Goal: Task Accomplishment & Management: Manage account settings

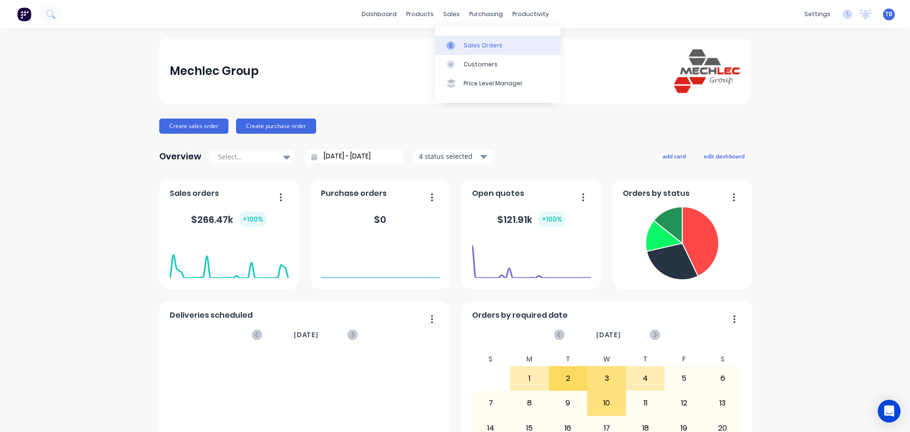
click at [458, 40] on link "Sales Orders" at bounding box center [498, 45] width 126 height 19
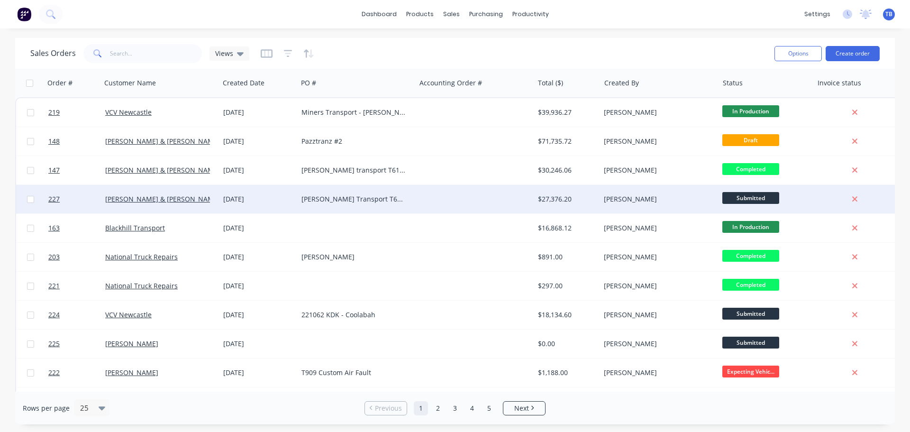
click at [393, 200] on div "[PERSON_NAME] Transport T610SAR Chassis - 492792" at bounding box center [353, 198] width 105 height 9
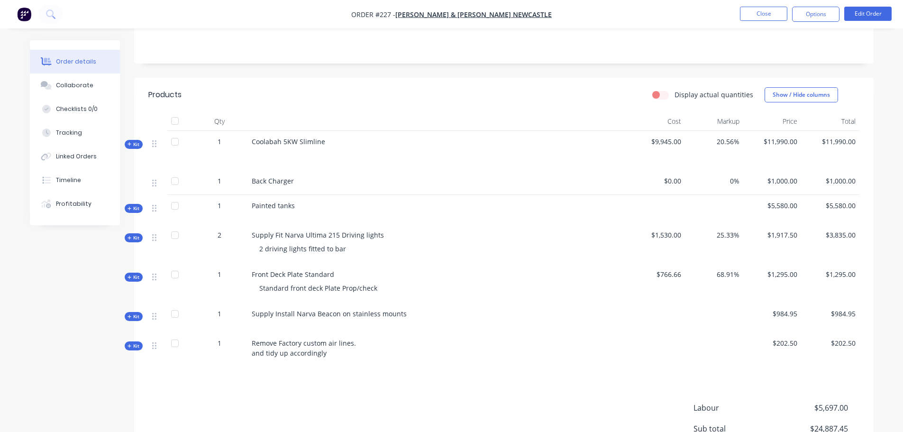
scroll to position [190, 0]
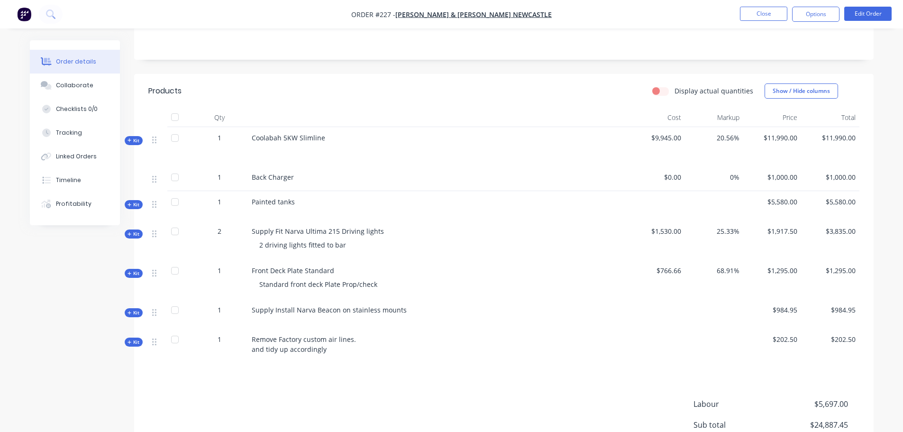
click at [136, 201] on span "Kit" at bounding box center [133, 204] width 12 height 7
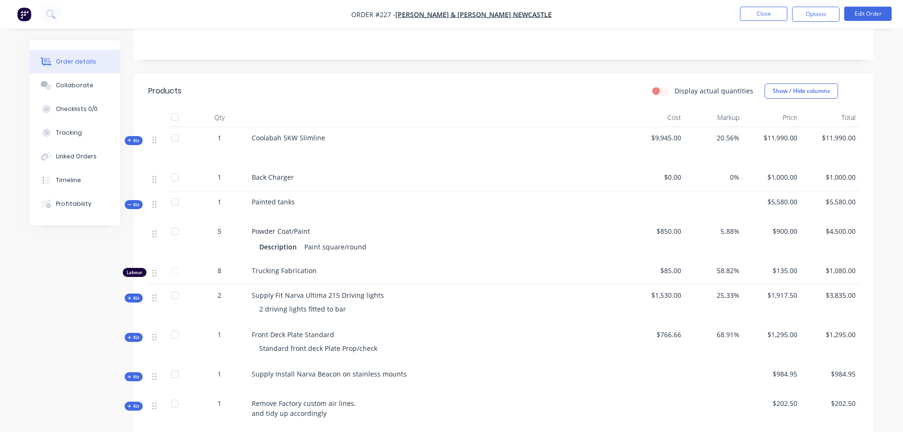
click at [870, 21] on li "Edit Order" at bounding box center [867, 14] width 47 height 15
click at [866, 11] on button "Edit Order" at bounding box center [867, 14] width 47 height 14
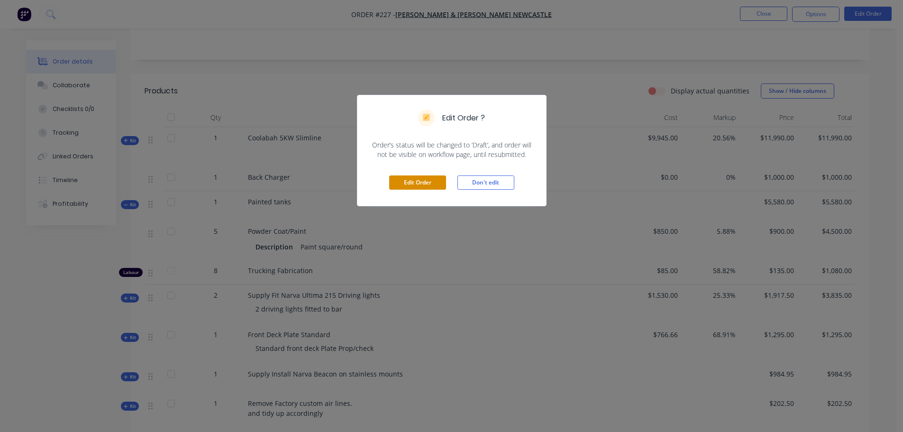
click at [412, 180] on button "Edit Order" at bounding box center [417, 182] width 57 height 14
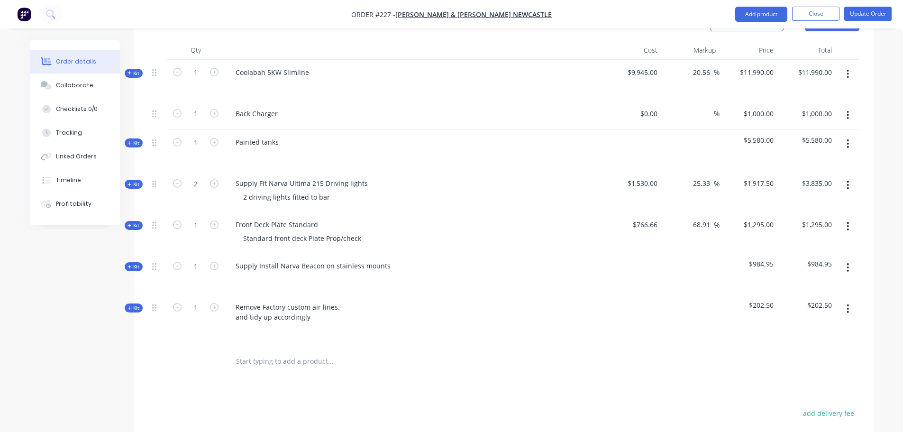
scroll to position [284, 0]
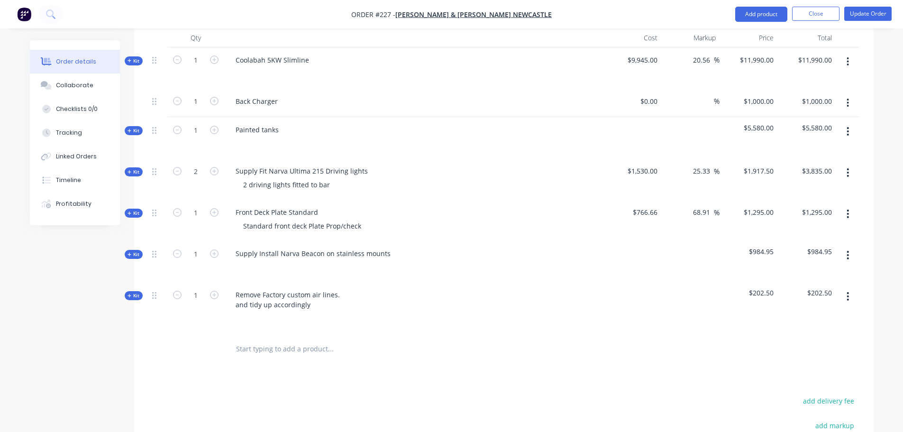
click at [140, 126] on div "Kit" at bounding box center [134, 130] width 18 height 9
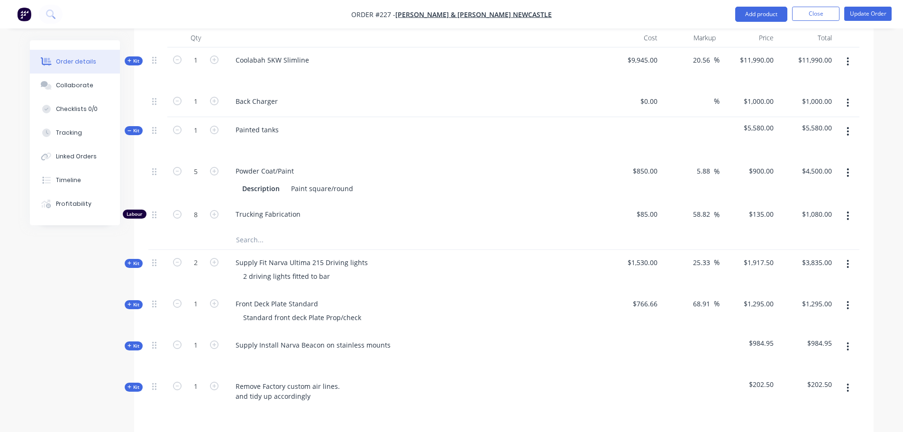
click at [243, 230] on input "text" at bounding box center [331, 239] width 190 height 19
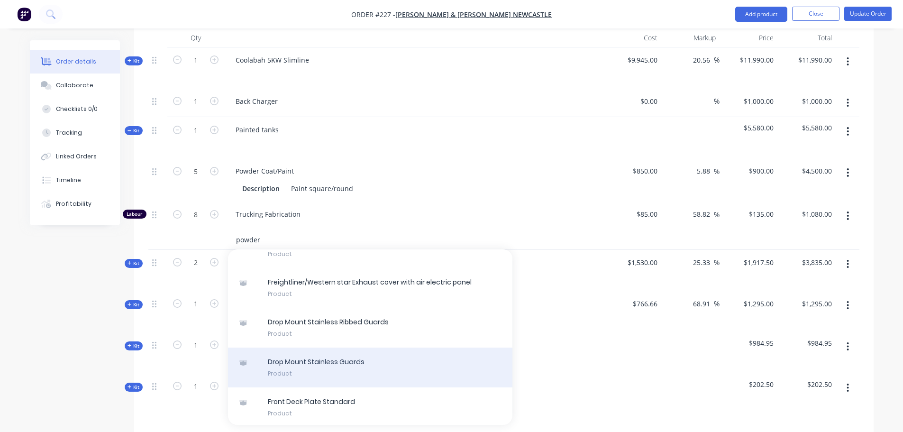
scroll to position [900, 0]
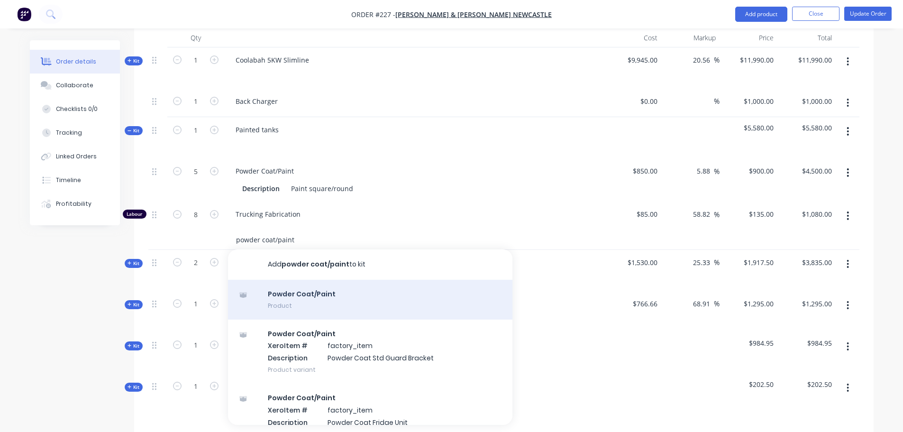
type input "powder coat/paint"
click at [352, 283] on div "Powder Coat/Paint Product" at bounding box center [370, 300] width 284 height 40
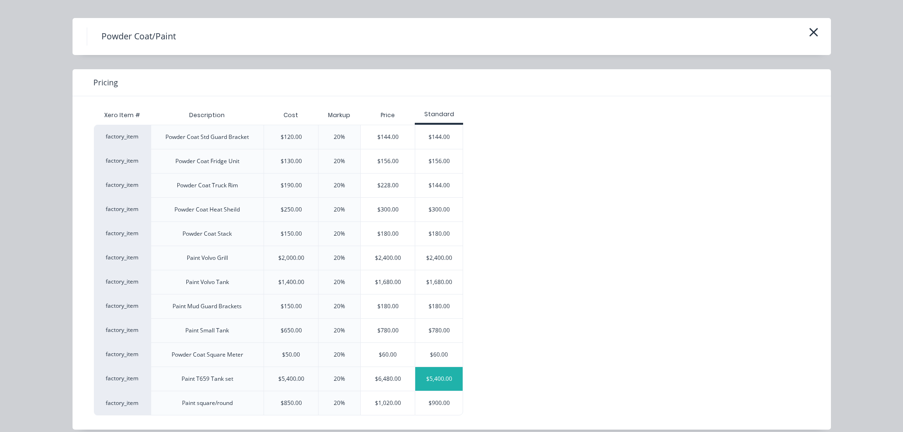
scroll to position [31, 0]
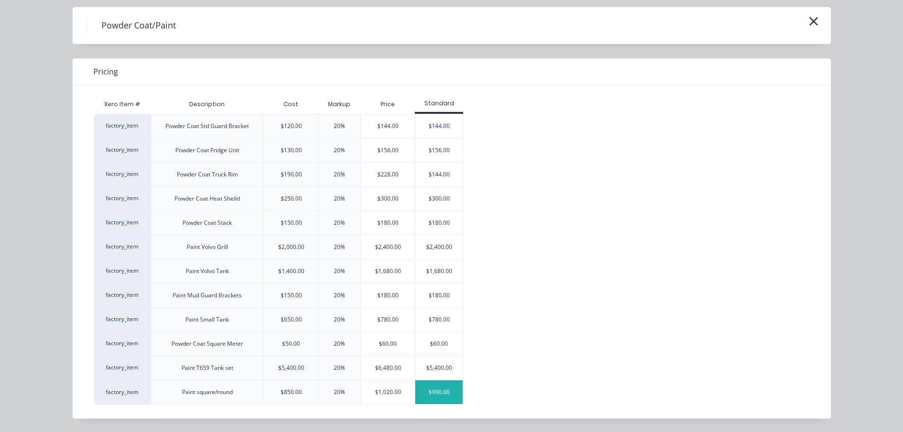
click at [433, 390] on div "$900.00" at bounding box center [438, 392] width 47 height 24
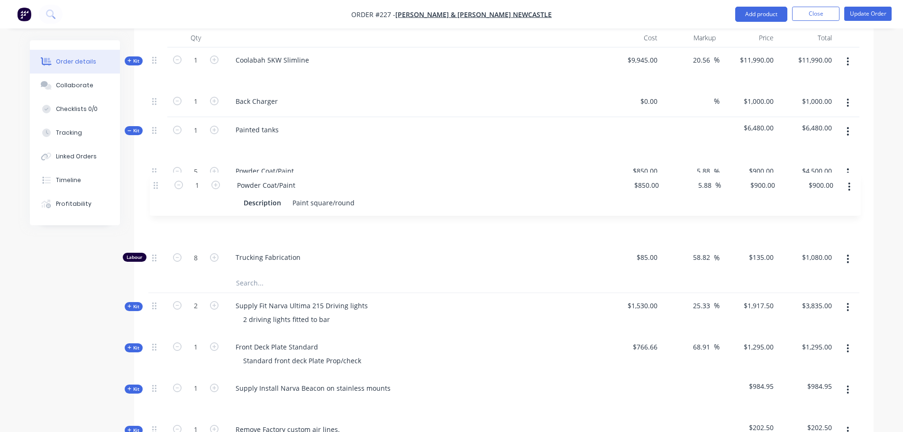
drag, startPoint x: 152, startPoint y: 229, endPoint x: 155, endPoint y: 179, distance: 50.3
click at [155, 179] on div "5 Powder Coat/Paint Description Paint square/round $850.00 $850.00 5.88 5.88 % …" at bounding box center [503, 215] width 711 height 115
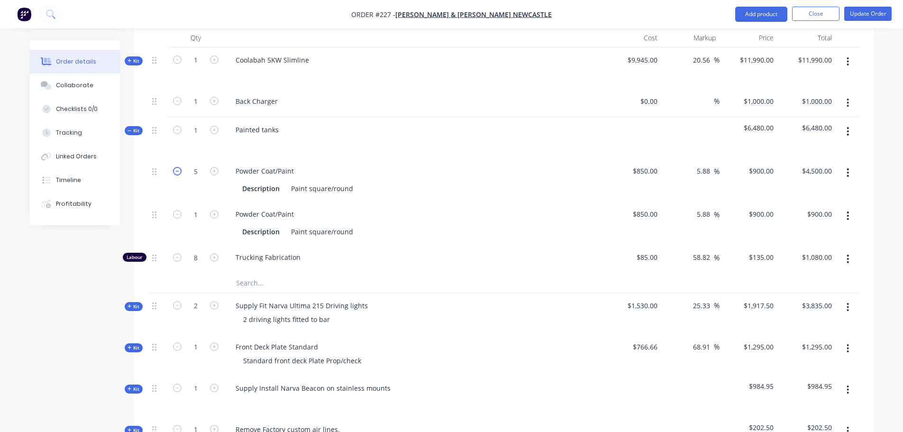
click at [176, 167] on icon "button" at bounding box center [177, 171] width 9 height 9
type input "4"
type input "$3,600.00"
click at [176, 167] on icon "button" at bounding box center [177, 171] width 9 height 9
type input "3"
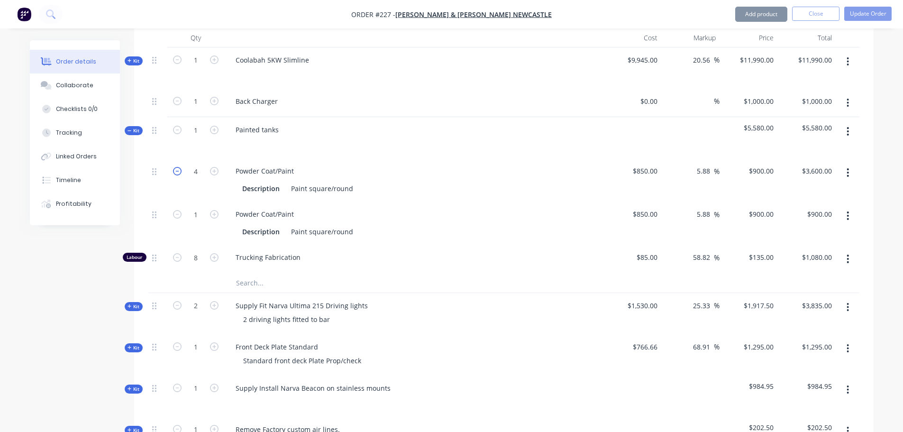
type input "$2,700.00"
click at [181, 167] on icon "button" at bounding box center [177, 171] width 9 height 9
type input "2"
type input "$1,800.00"
click at [210, 210] on icon "button" at bounding box center [214, 214] width 9 height 9
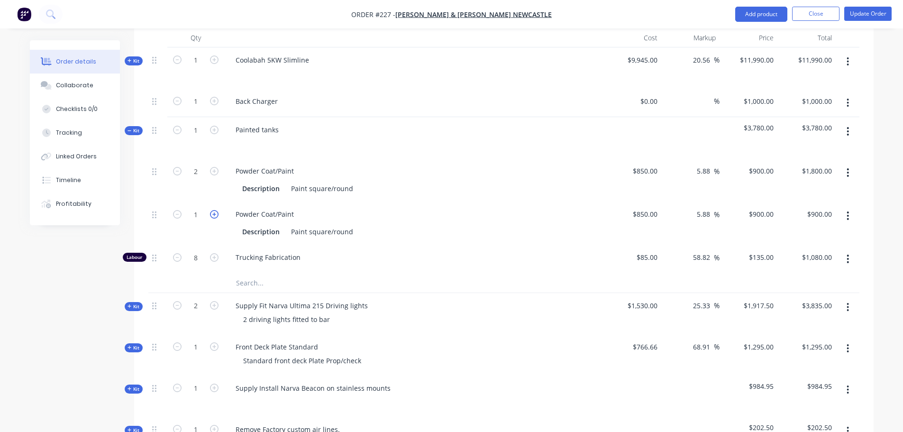
type input "2"
type input "$1,800.00"
click at [210, 210] on icon "button" at bounding box center [214, 214] width 9 height 9
type input "3"
type input "$2,700.00"
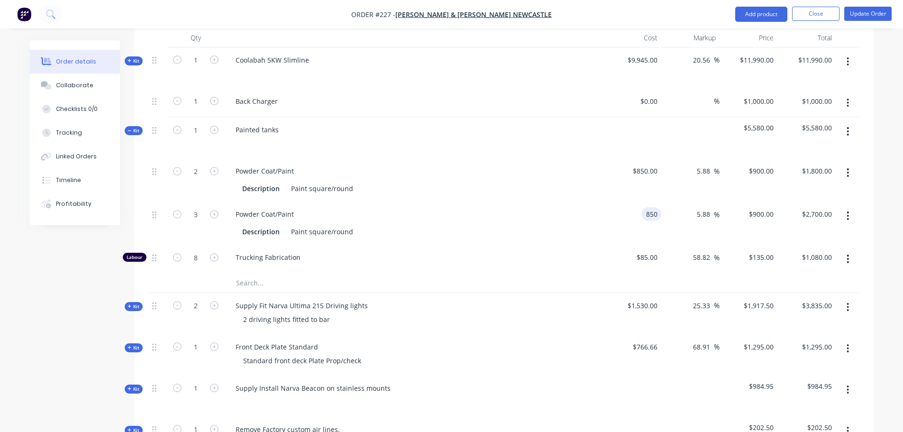
click at [637, 201] on div "850 850" at bounding box center [632, 222] width 58 height 43
type input "$650.00"
type input "$688.2353"
type input "$2,064.71"
click at [673, 216] on div "5.88 5.88 %" at bounding box center [690, 222] width 58 height 43
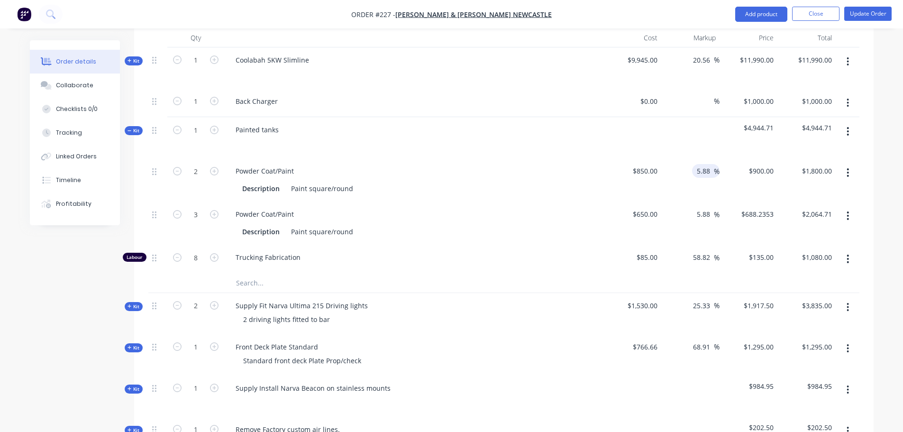
click at [709, 164] on input "5.88" at bounding box center [705, 171] width 18 height 14
drag, startPoint x: 700, startPoint y: 158, endPoint x: 718, endPoint y: 160, distance: 18.2
click at [718, 164] on div "5.88 5.88 %" at bounding box center [705, 171] width 27 height 14
type input "15"
type input "$977.50"
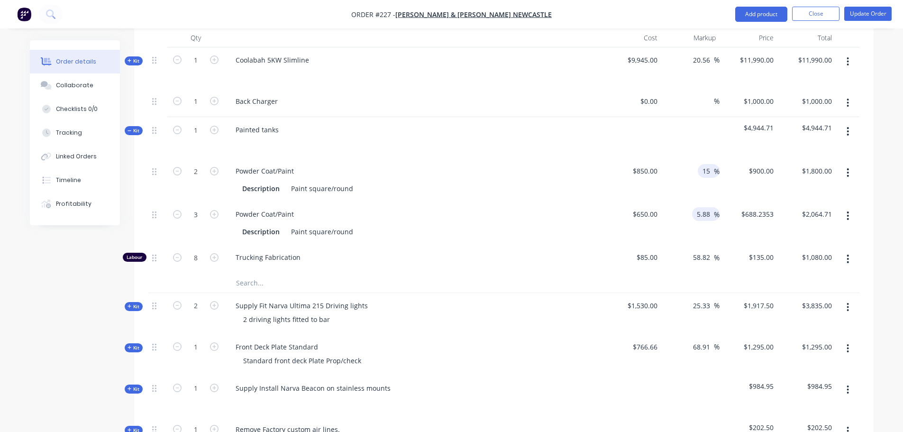
type input "$1,955.00"
click at [708, 207] on input "5.88" at bounding box center [705, 214] width 18 height 14
drag, startPoint x: 695, startPoint y: 199, endPoint x: 709, endPoint y: 199, distance: 14.2
click at [709, 207] on input "5.88" at bounding box center [705, 214] width 18 height 14
type input "15"
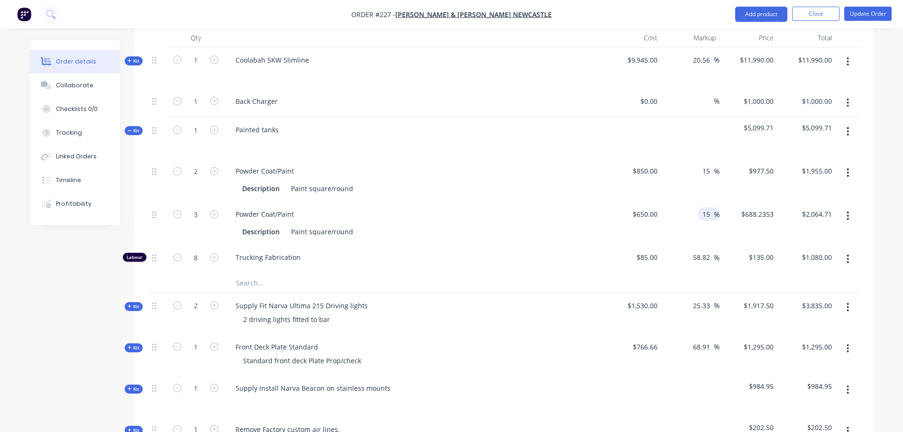
type input "$747.50"
type input "$2,242.50"
click at [604, 225] on div "$650.00 $650.00" at bounding box center [632, 222] width 58 height 43
click at [708, 164] on input "15" at bounding box center [707, 171] width 12 height 14
click at [696, 158] on div "15 15 %" at bounding box center [690, 179] width 58 height 43
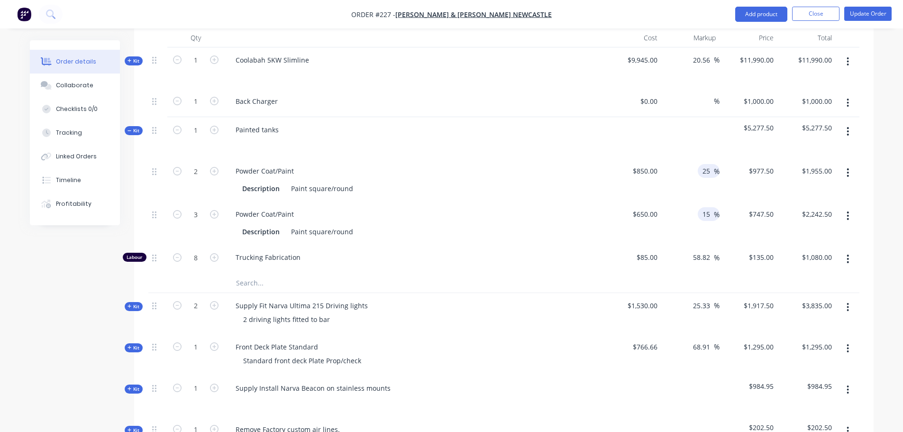
type input "25"
type input "$1,062.50"
type input "$2,125.00"
click at [708, 207] on input "15" at bounding box center [707, 214] width 12 height 14
drag, startPoint x: 704, startPoint y: 200, endPoint x: 699, endPoint y: 200, distance: 5.2
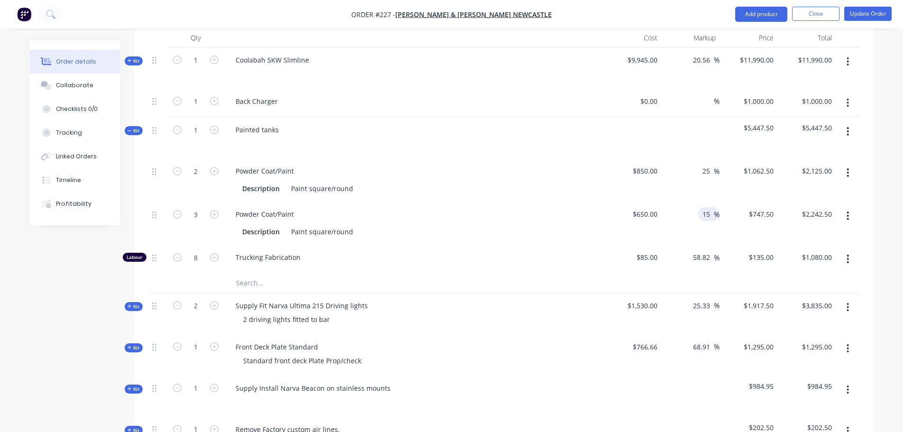
click at [699, 207] on div "15 15 %" at bounding box center [709, 214] width 22 height 14
type input "25"
type input "$812.50"
type input "$2,437.50"
click at [520, 225] on div "Description Paint square/round" at bounding box center [411, 232] width 347 height 14
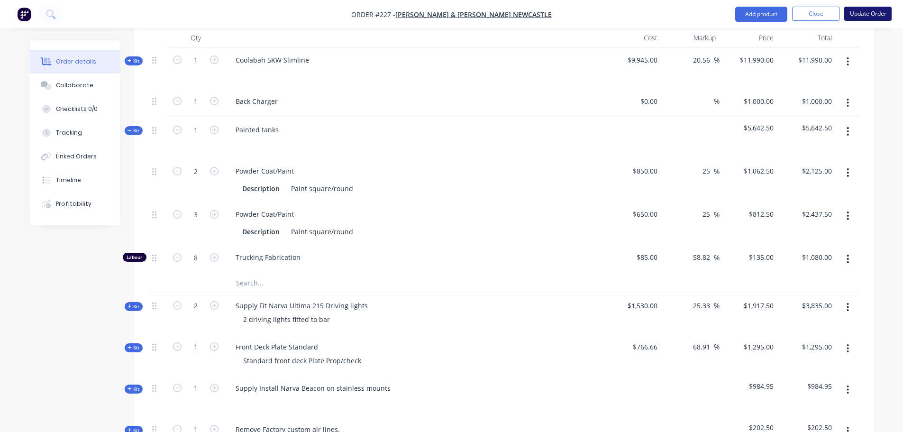
click at [879, 8] on button "Update Order" at bounding box center [867, 14] width 47 height 14
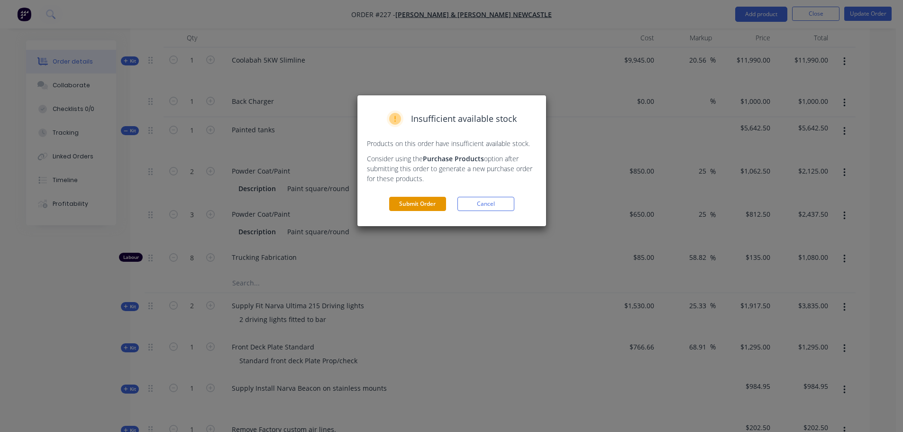
click at [432, 205] on button "Submit Order" at bounding box center [417, 204] width 57 height 14
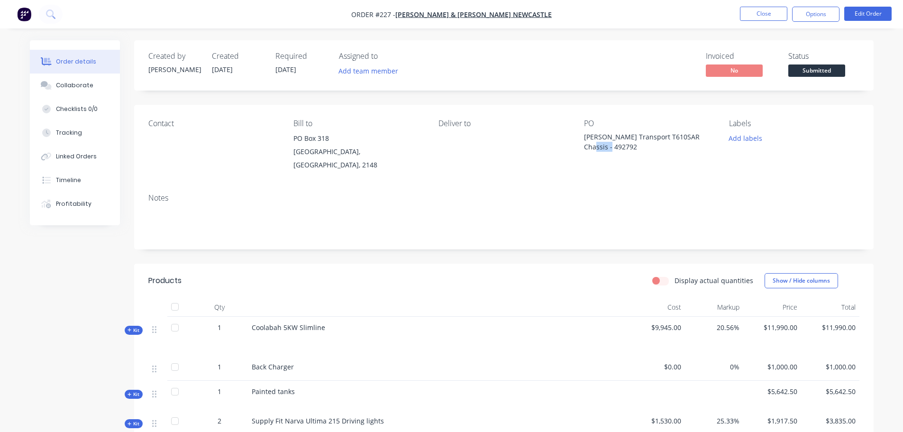
drag, startPoint x: 607, startPoint y: 150, endPoint x: 584, endPoint y: 148, distance: 22.4
click at [584, 148] on div "[PERSON_NAME] Transport T610SAR Chassis - 492792" at bounding box center [643, 142] width 118 height 20
copy div "492792"
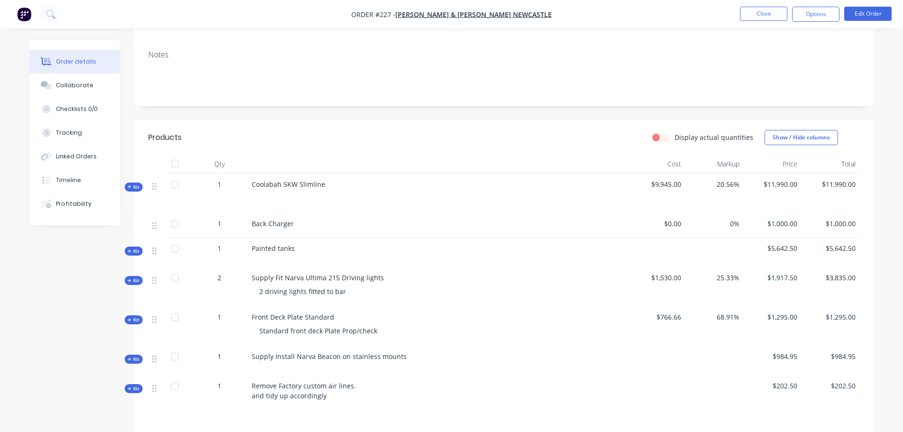
scroll to position [142, 0]
click at [765, 16] on button "Close" at bounding box center [763, 14] width 47 height 14
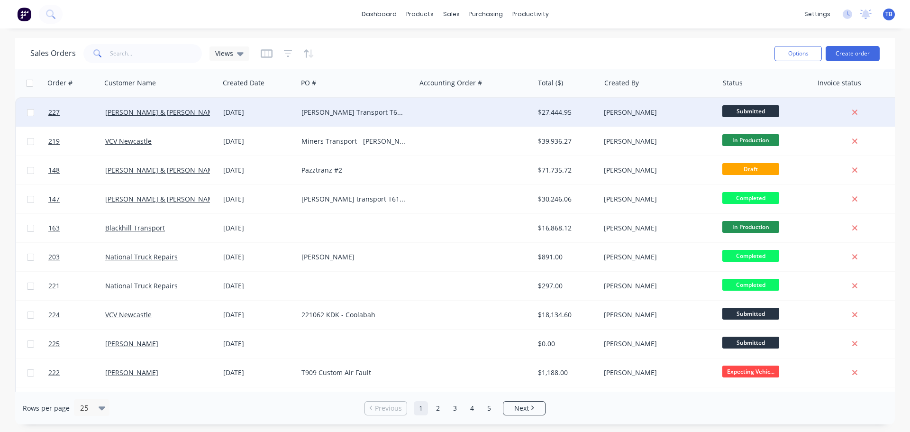
click at [287, 110] on div "[DATE]" at bounding box center [258, 112] width 71 height 9
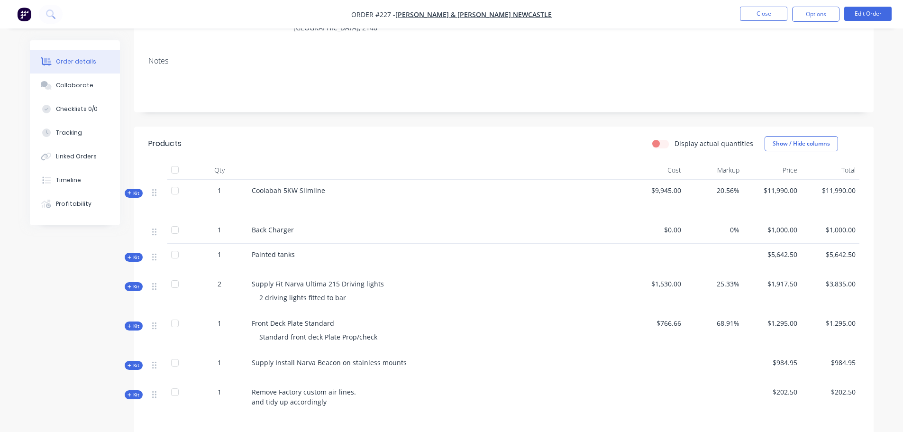
scroll to position [142, 0]
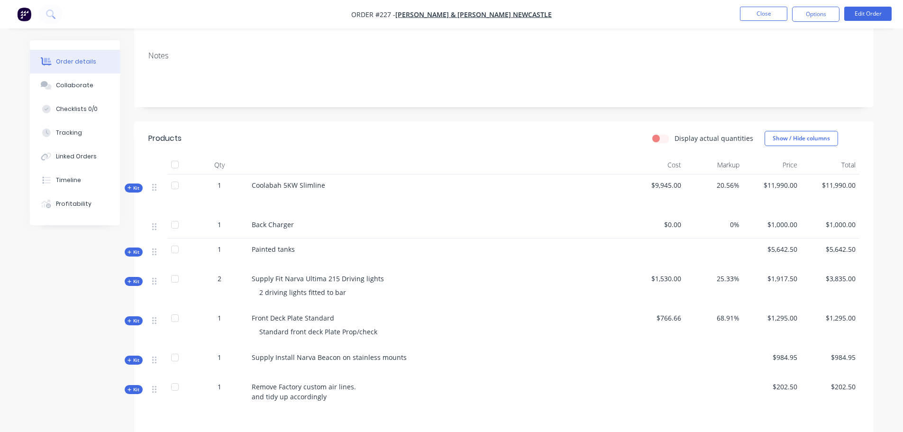
click at [134, 248] on span "Kit" at bounding box center [133, 251] width 12 height 7
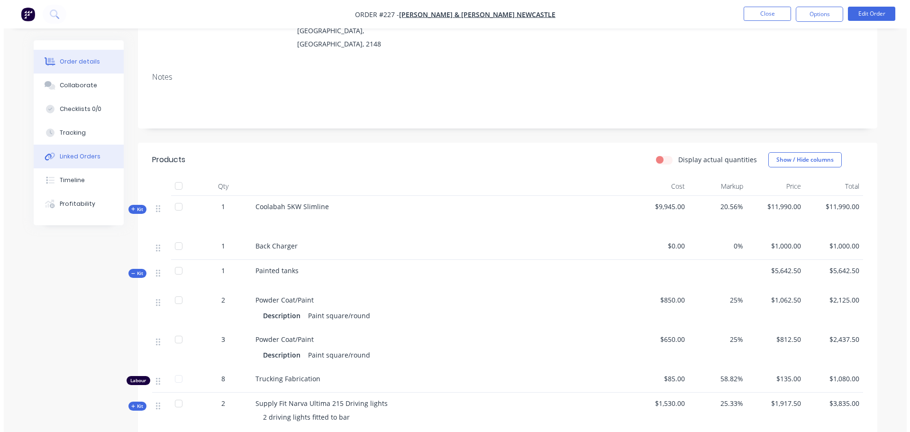
scroll to position [0, 0]
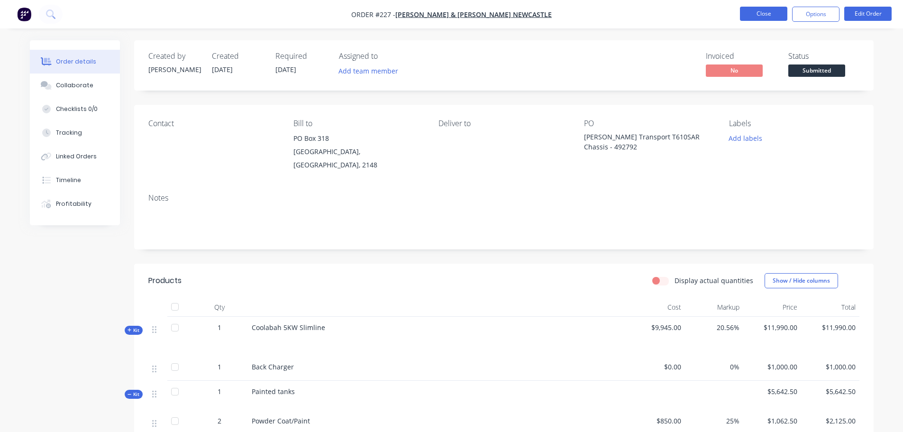
click at [752, 9] on button "Close" at bounding box center [763, 14] width 47 height 14
